Goal: Task Accomplishment & Management: Manage account settings

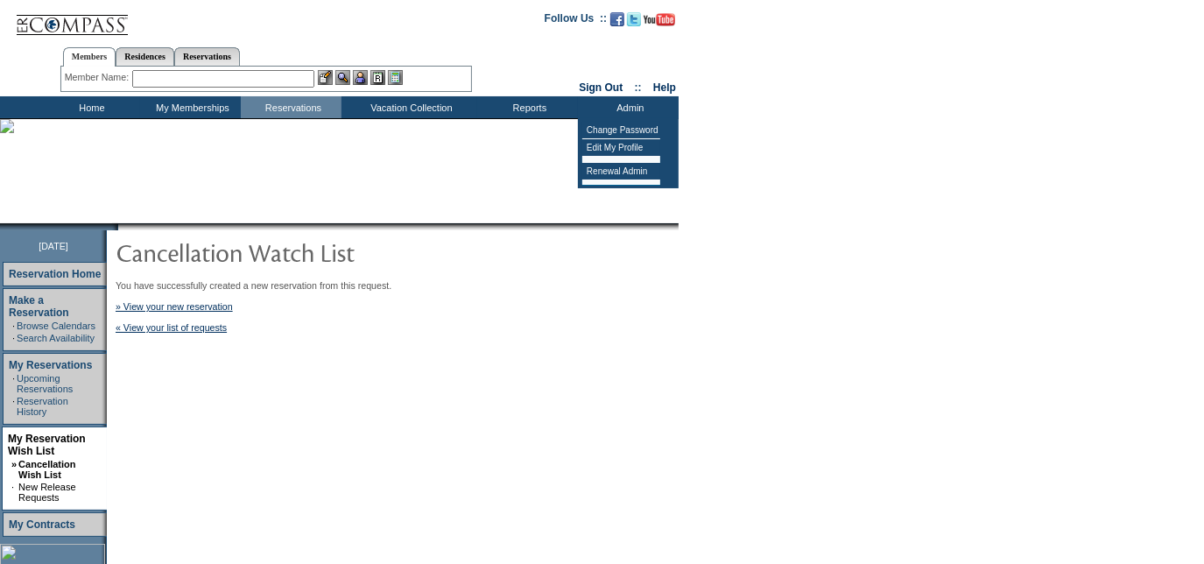
click at [225, 315] on div "You have successfully created a new reservation from this request. » View your …" at bounding box center [449, 306] width 666 height 53
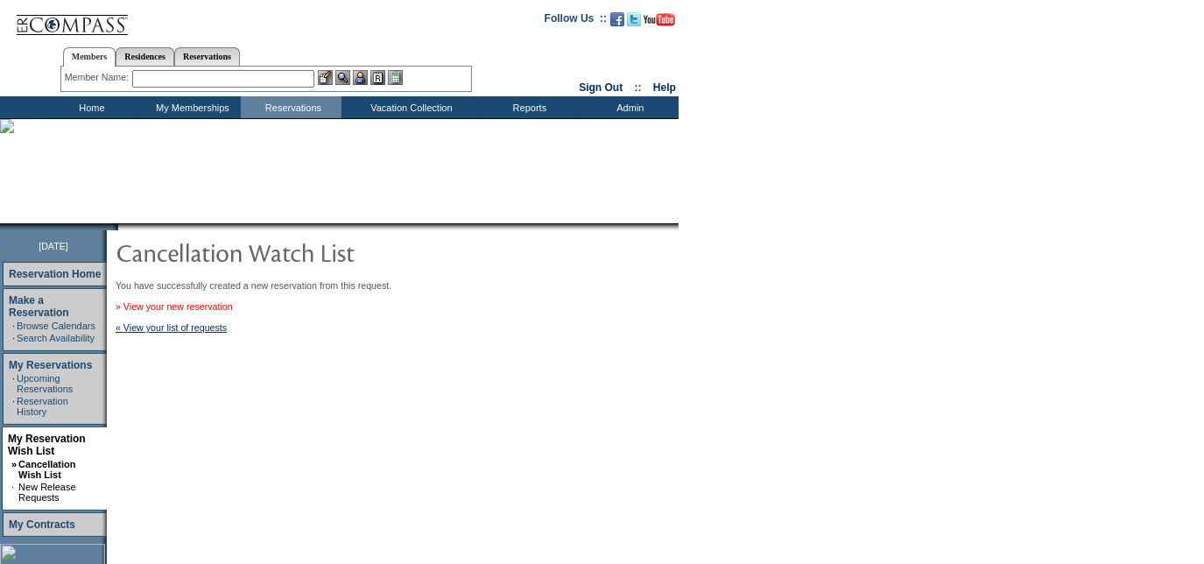
click at [210, 307] on link "» View your new reservation" at bounding box center [174, 306] width 117 height 11
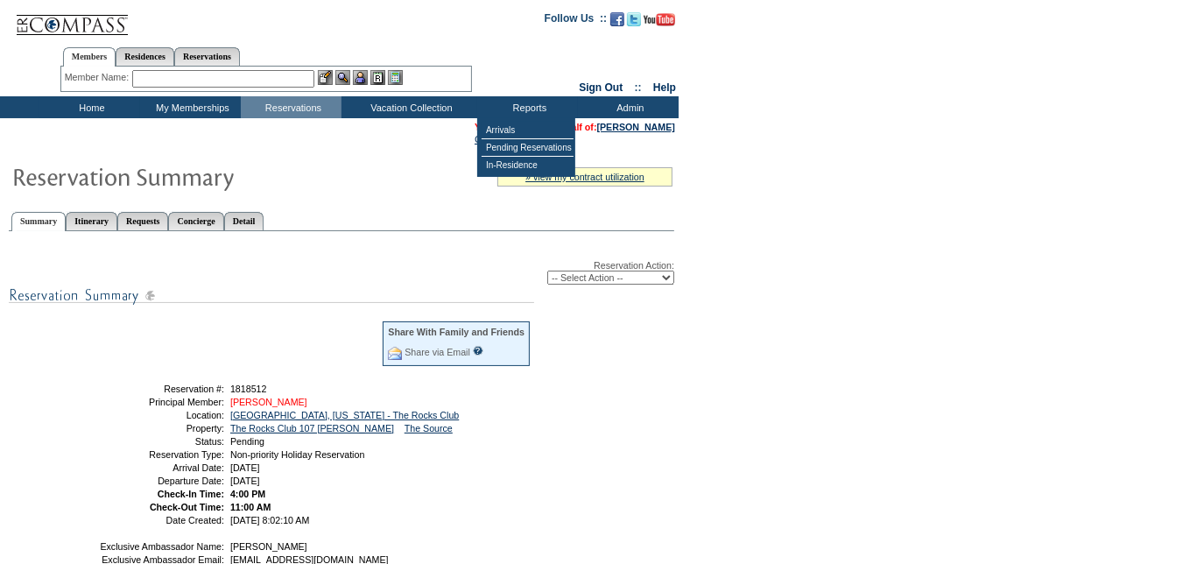
click at [289, 404] on link "Robertson, Steve" at bounding box center [268, 402] width 77 height 11
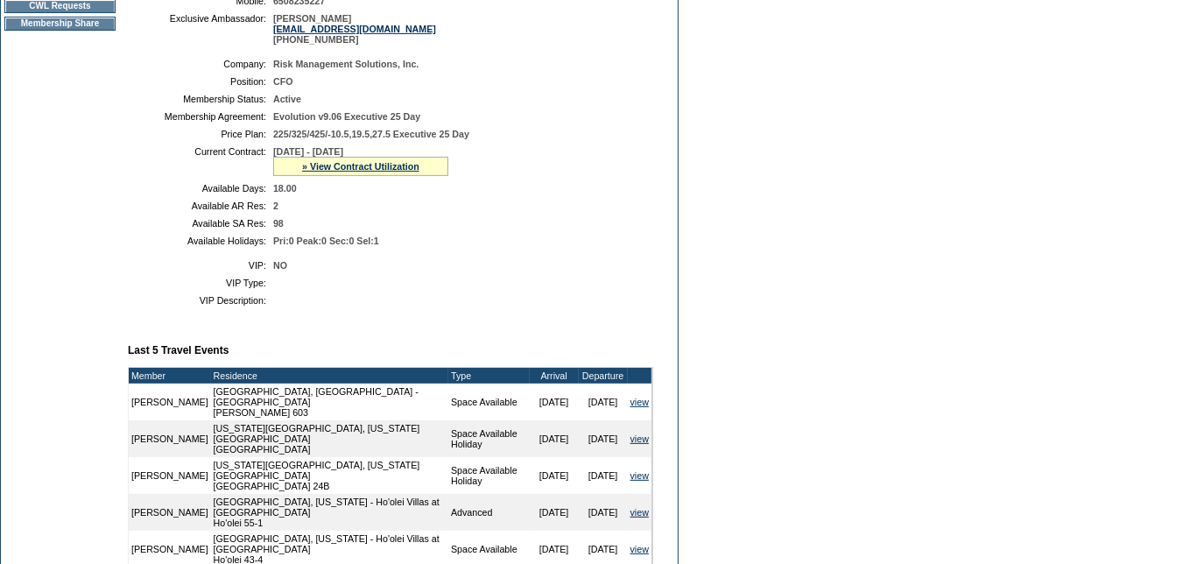
scroll to position [343, 0]
click at [379, 172] on link "» View Contract Utilization" at bounding box center [360, 166] width 117 height 11
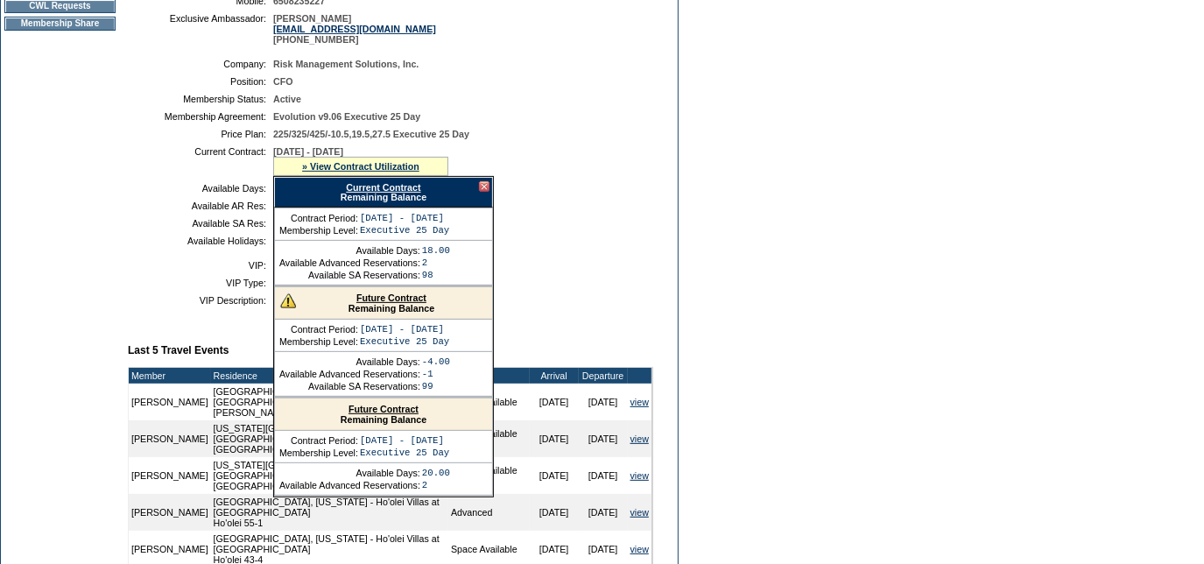
click at [363, 303] on link "Future Contract" at bounding box center [391, 298] width 70 height 11
click at [81, 246] on td "Dashboard Personal Info Business Info Address Info Web Access Notes Current Res…" at bounding box center [60, 409] width 118 height 1168
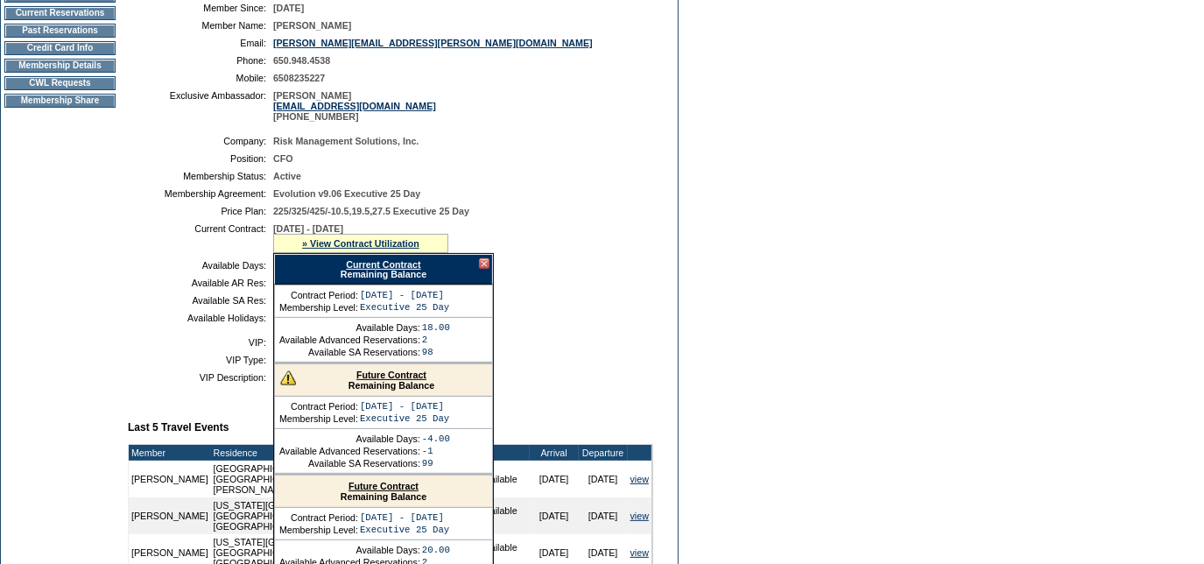
scroll to position [261, 0]
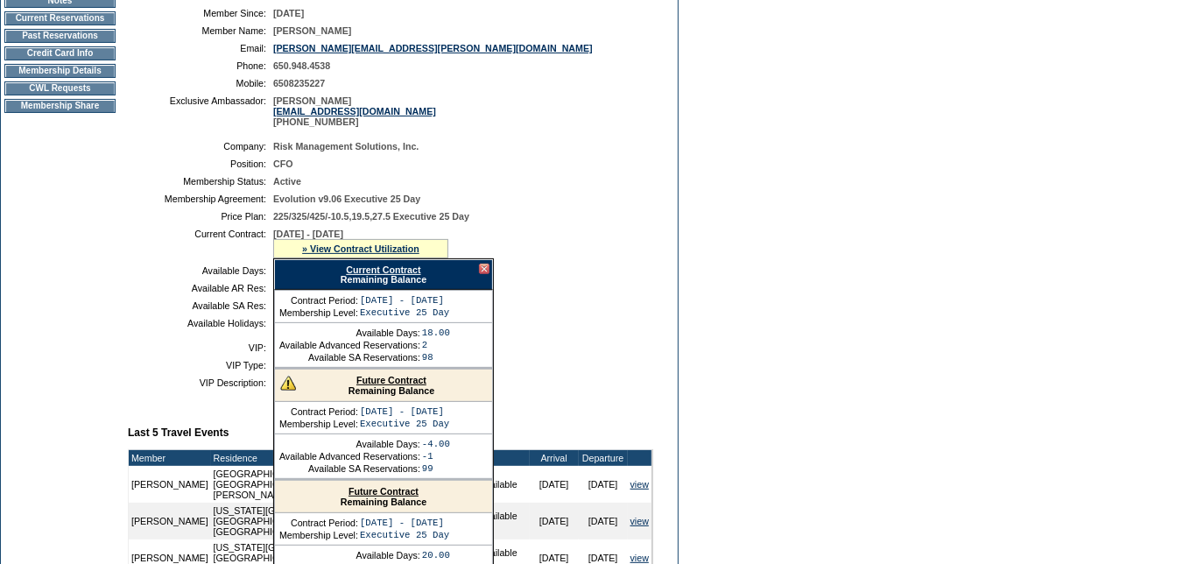
click at [561, 258] on td "12/1/2024 - 11/30/2025 » View Contract Utilization Current Contract Remaining B…" at bounding box center [459, 244] width 373 height 30
click at [373, 254] on link "» View Contract Utilization" at bounding box center [360, 248] width 117 height 11
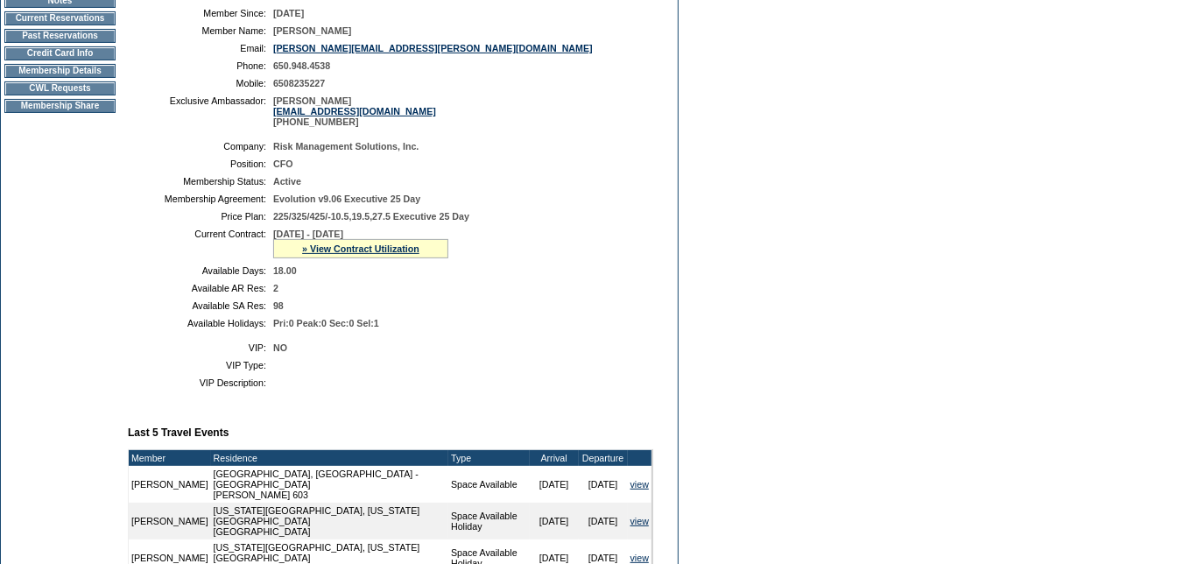
scroll to position [0, 0]
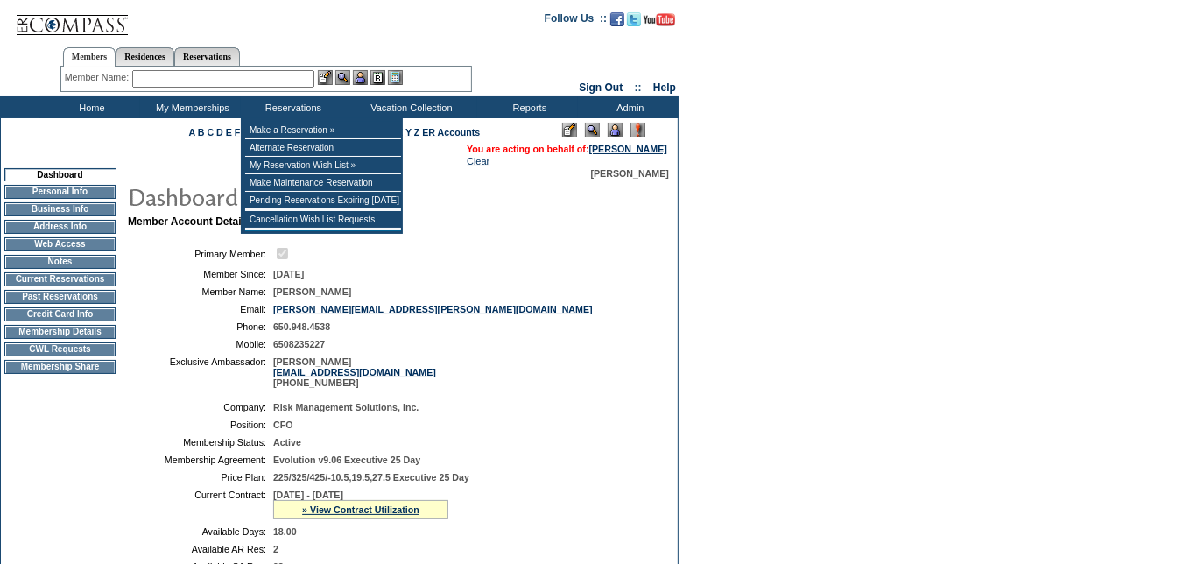
click at [261, 81] on input "text" at bounding box center [223, 79] width 182 height 18
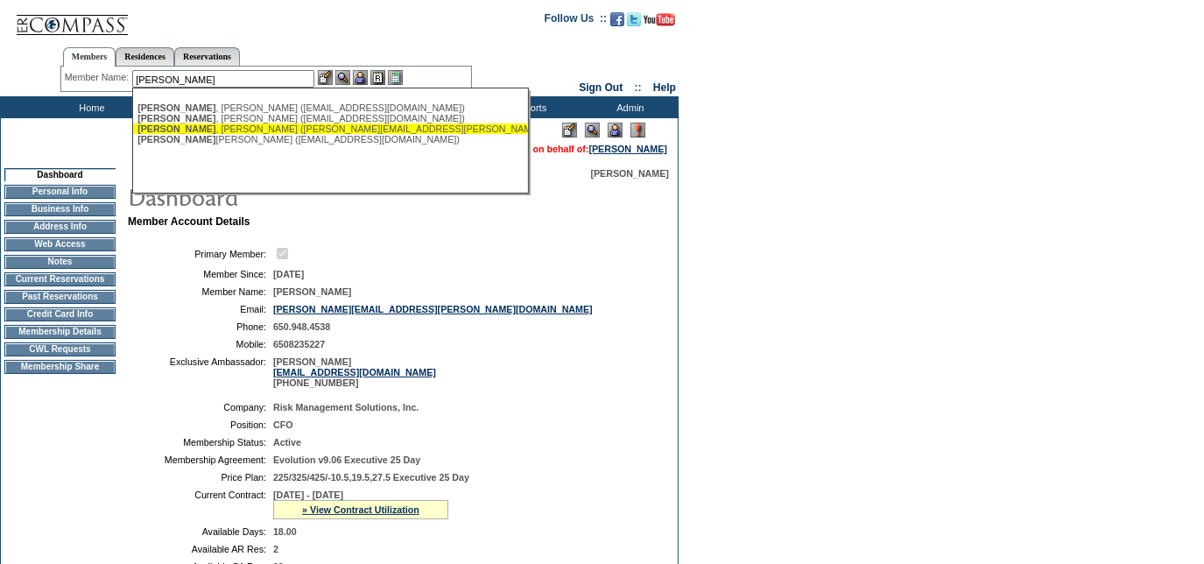
click at [240, 130] on div "Weiss , Shirli (shirli.weiss@gmail.com)" at bounding box center [330, 128] width 385 height 11
type input "Weiss, Shirli (shirli.weiss@gmail.com)"
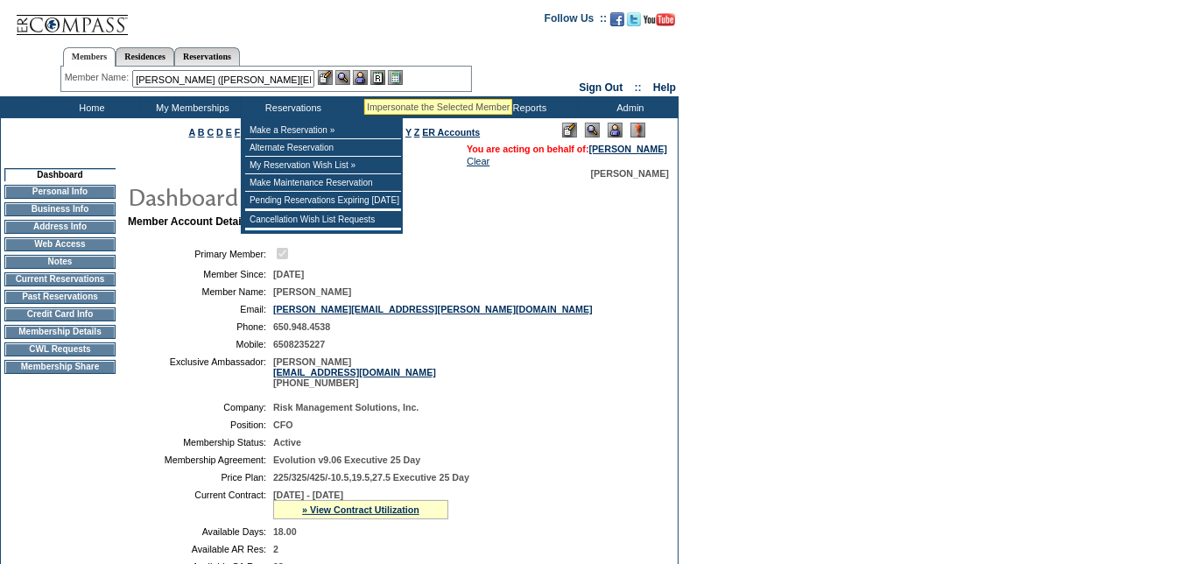
click at [364, 77] on img at bounding box center [360, 77] width 15 height 15
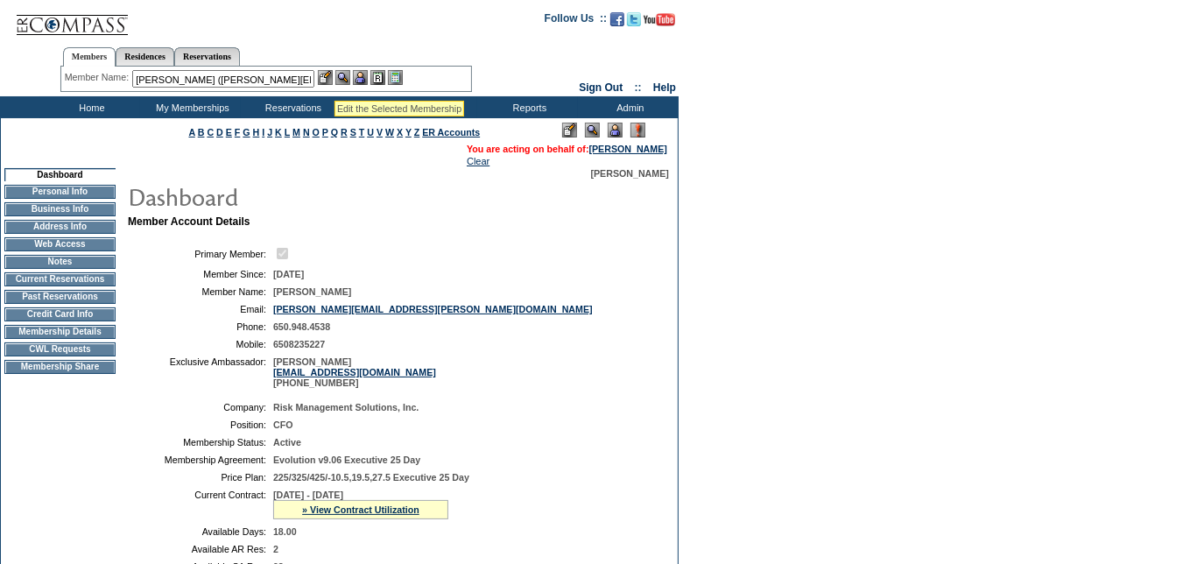
click at [343, 80] on img at bounding box center [342, 77] width 15 height 15
